Goal: Transaction & Acquisition: Purchase product/service

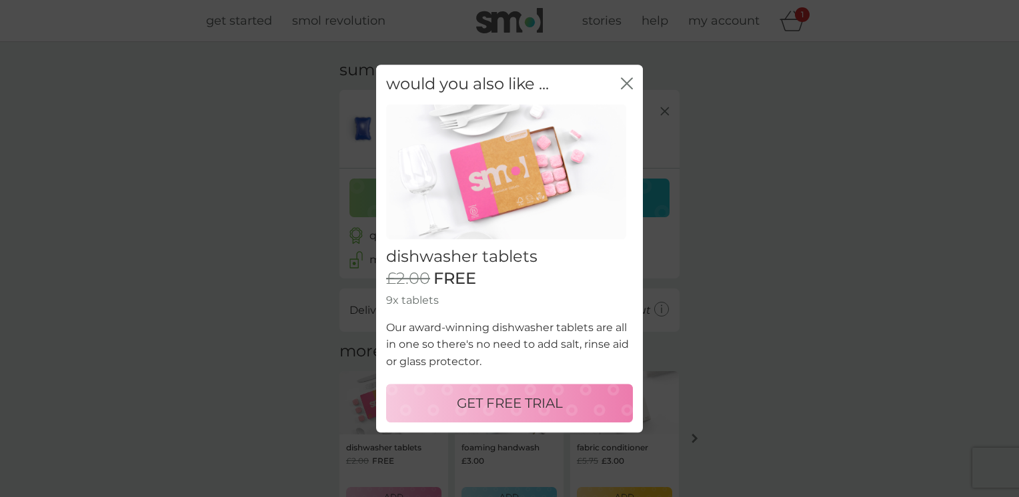
click at [629, 84] on icon "close" at bounding box center [627, 83] width 12 height 12
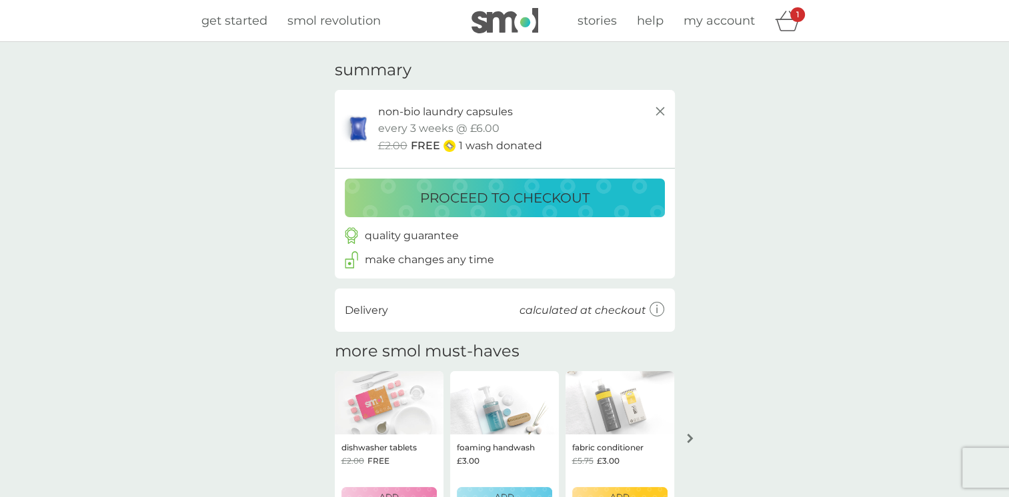
click at [519, 194] on p "proceed to checkout" at bounding box center [504, 197] width 169 height 21
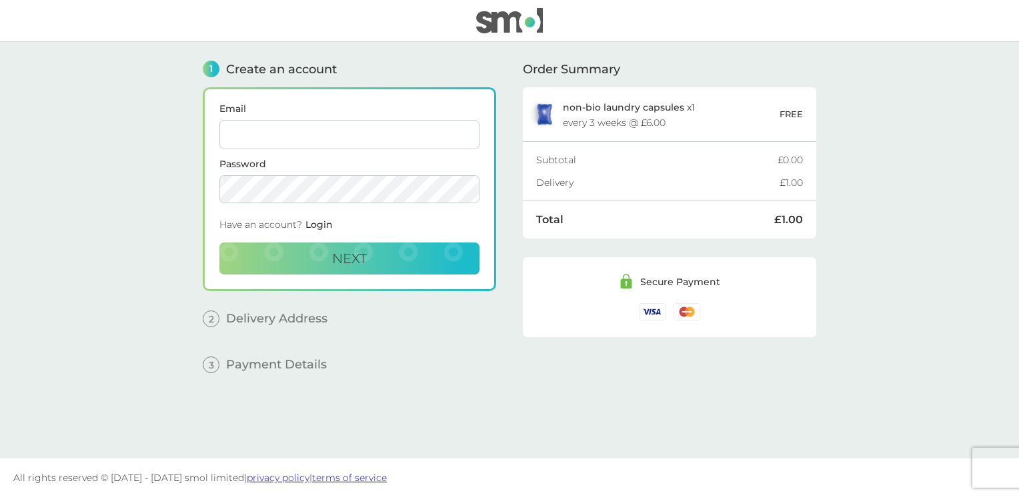
click at [430, 140] on input "Email" at bounding box center [349, 134] width 260 height 29
type input "[EMAIL_ADDRESS][DOMAIN_NAME]"
click at [413, 263] on button "Next" at bounding box center [349, 259] width 260 height 32
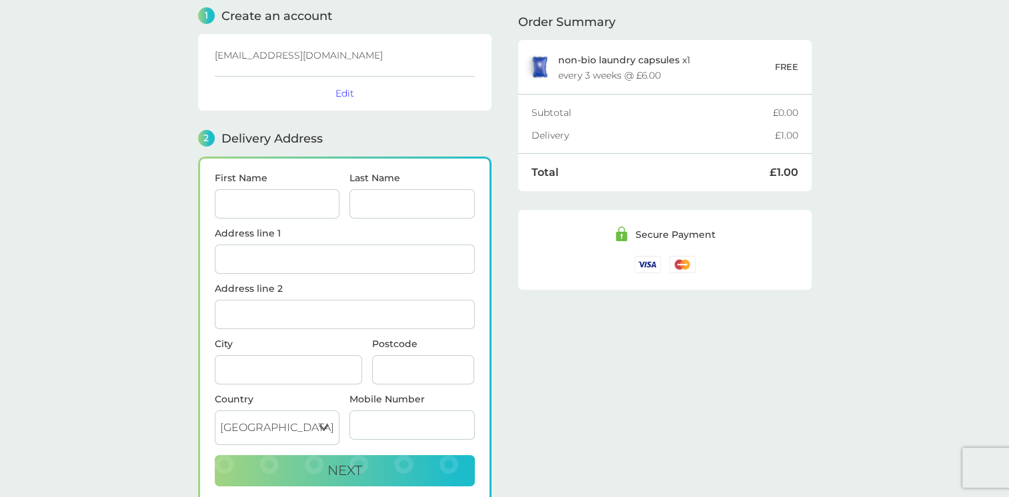
scroll to position [158, 0]
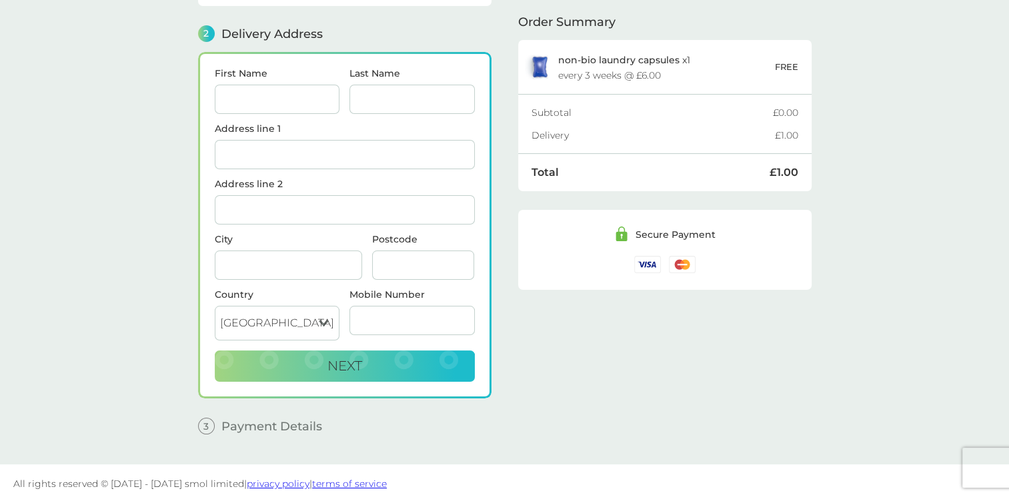
click at [265, 92] on input "First Name" at bounding box center [277, 99] width 125 height 29
type input "[PERSON_NAME]"
type input "CHOUDHARY"
type input "[STREET_ADDRESS][PERSON_NAME]"
type input "[GEOGRAPHIC_DATA]"
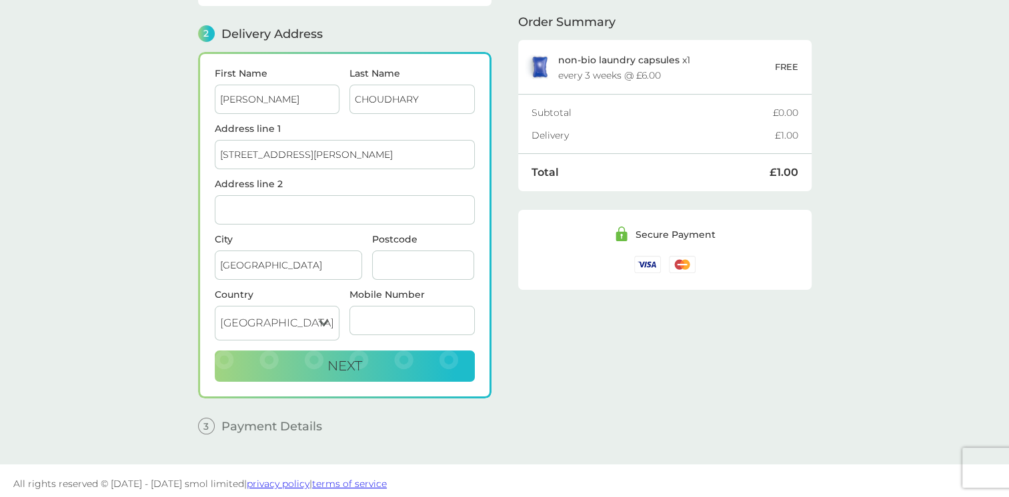
type input "SW8 3SS"
type input "07399996878"
click at [292, 351] on button "Next" at bounding box center [345, 367] width 260 height 32
checkbox input "true"
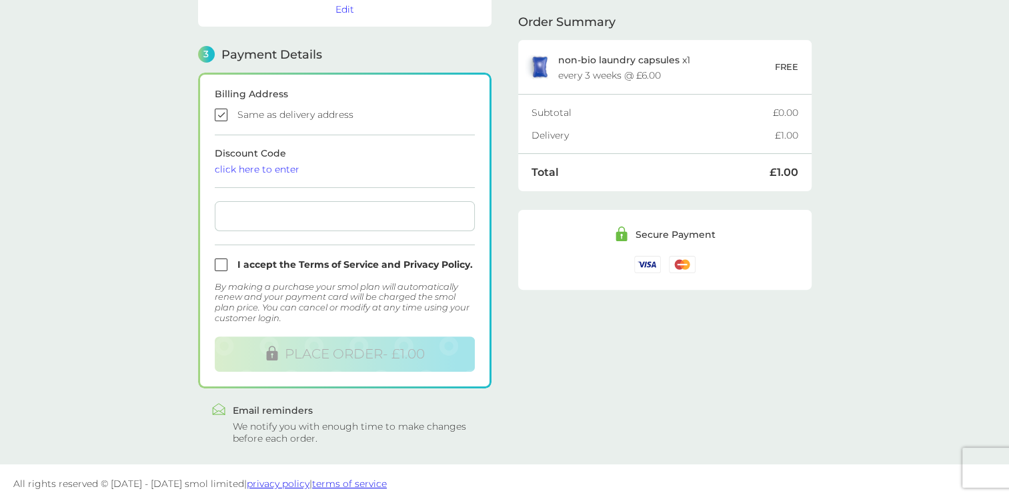
scroll to position [345, 0]
